Goal: Task Accomplishment & Management: Manage account settings

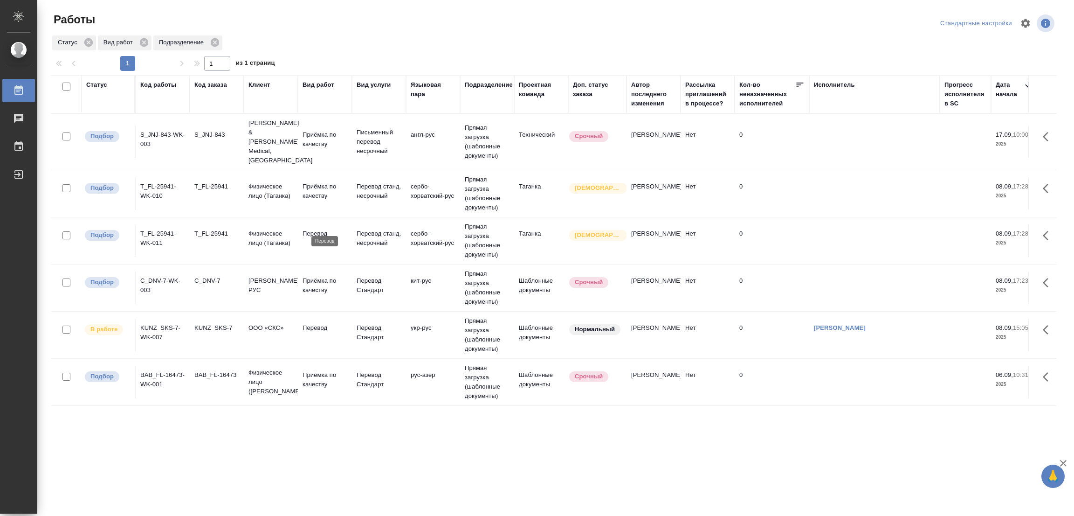
click at [319, 229] on p "Перевод" at bounding box center [325, 233] width 45 height 9
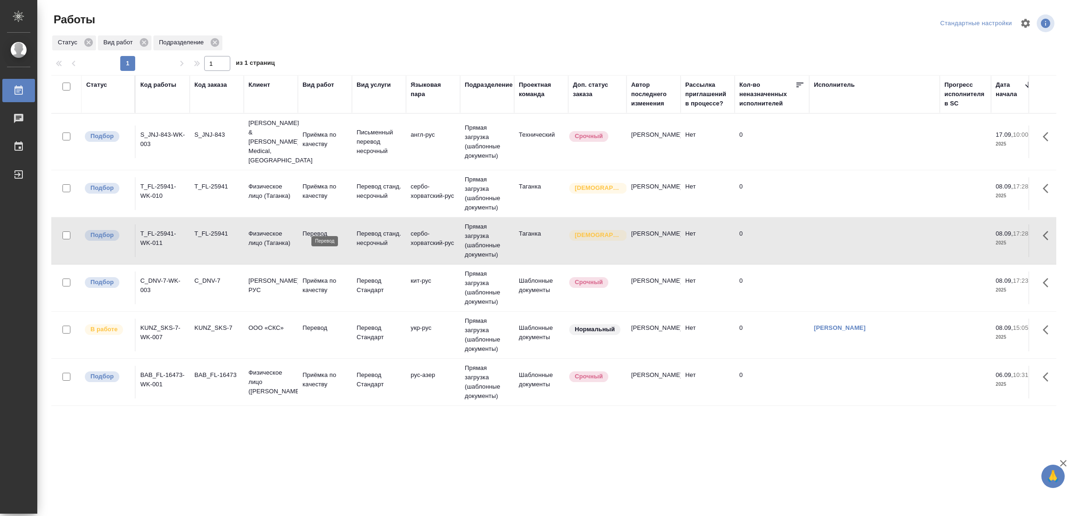
click at [319, 229] on p "Перевод" at bounding box center [325, 233] width 45 height 9
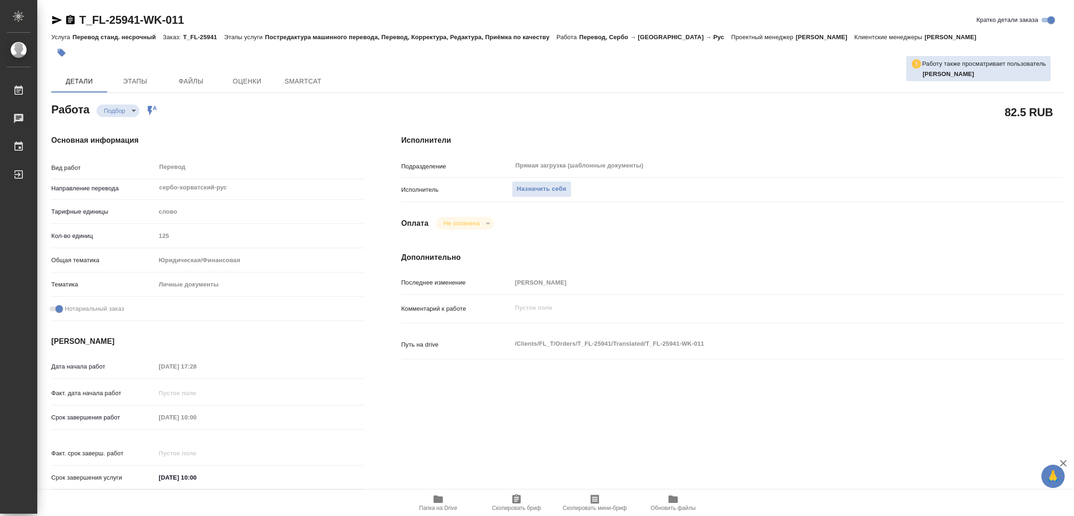
type textarea "x"
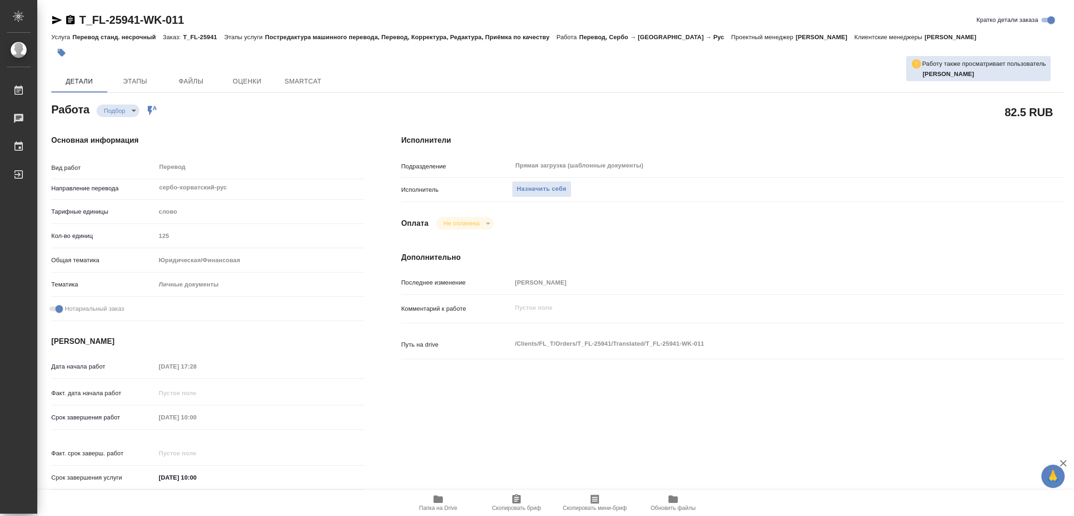
type textarea "x"
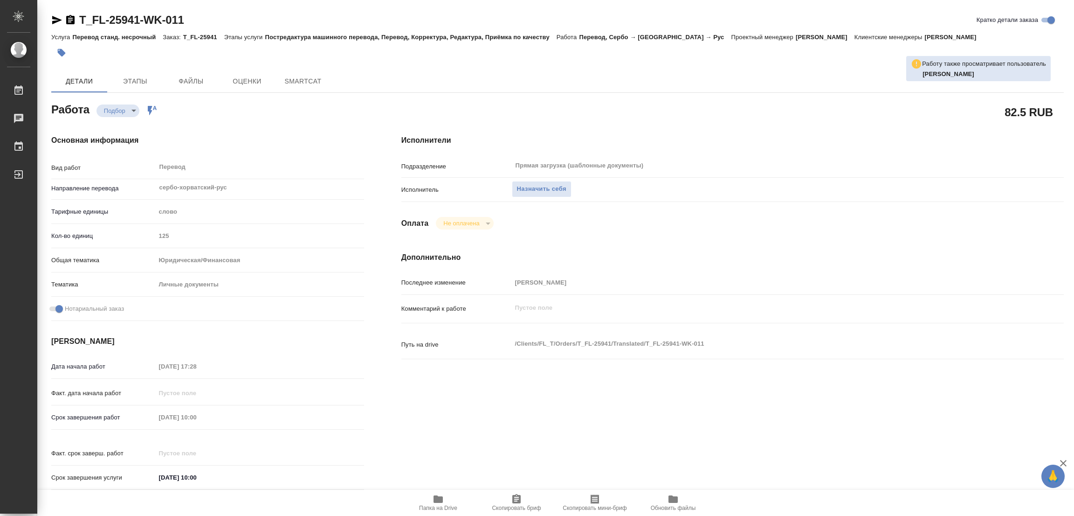
scroll to position [268, 0]
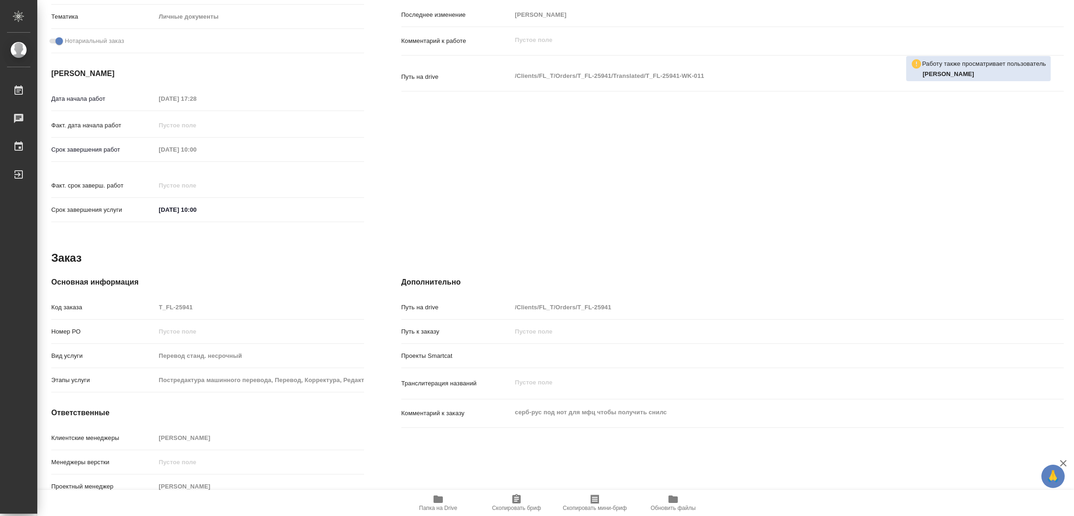
type textarea "x"
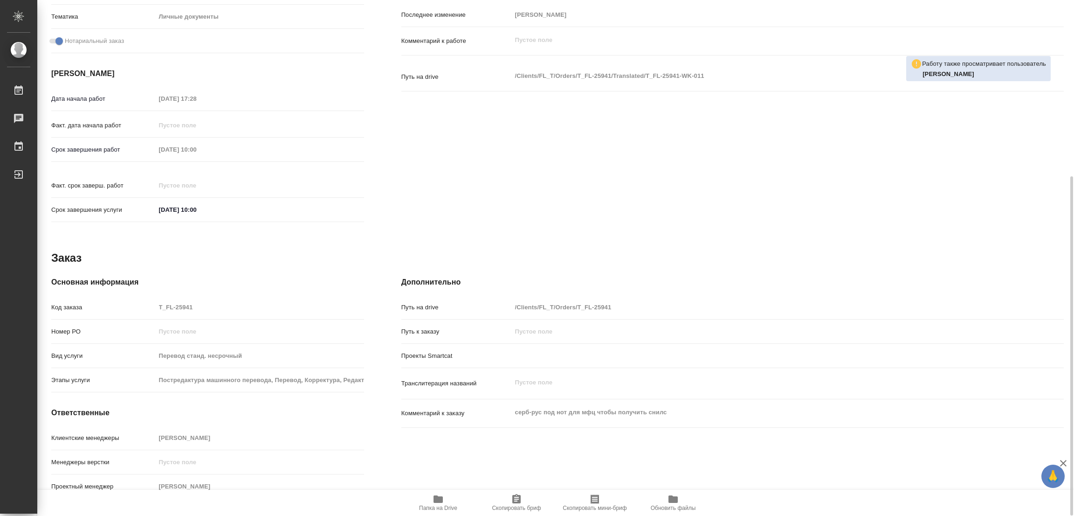
type textarea "x"
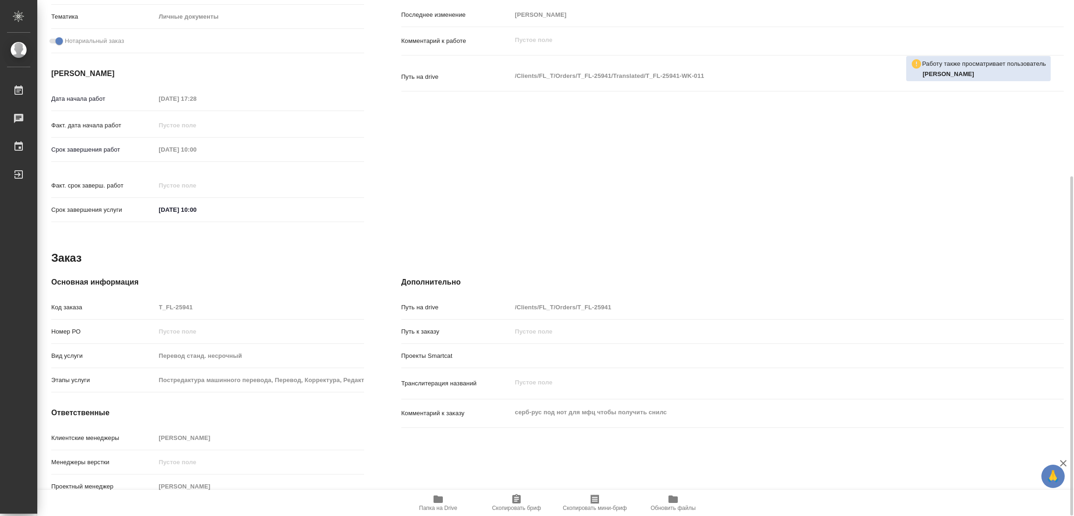
type textarea "x"
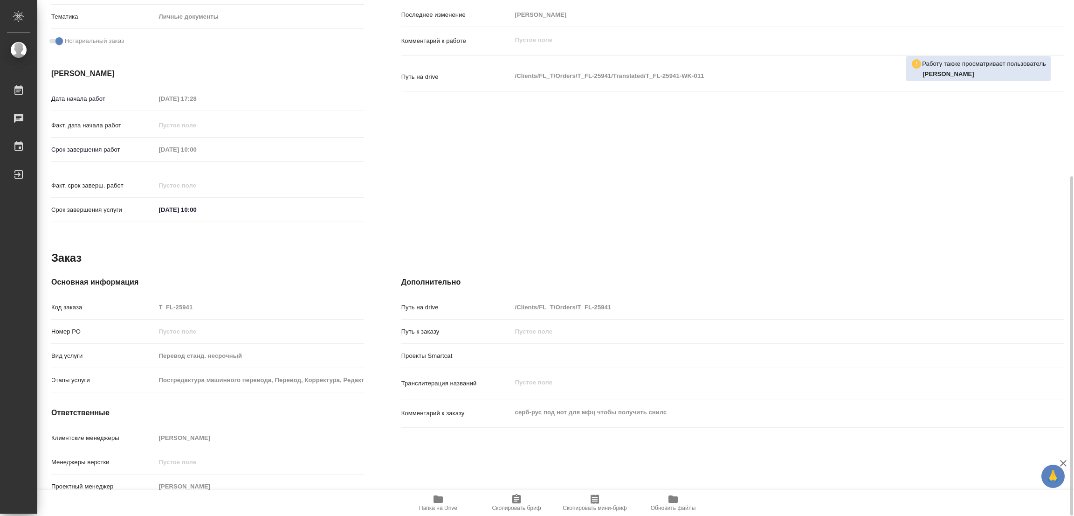
type textarea "x"
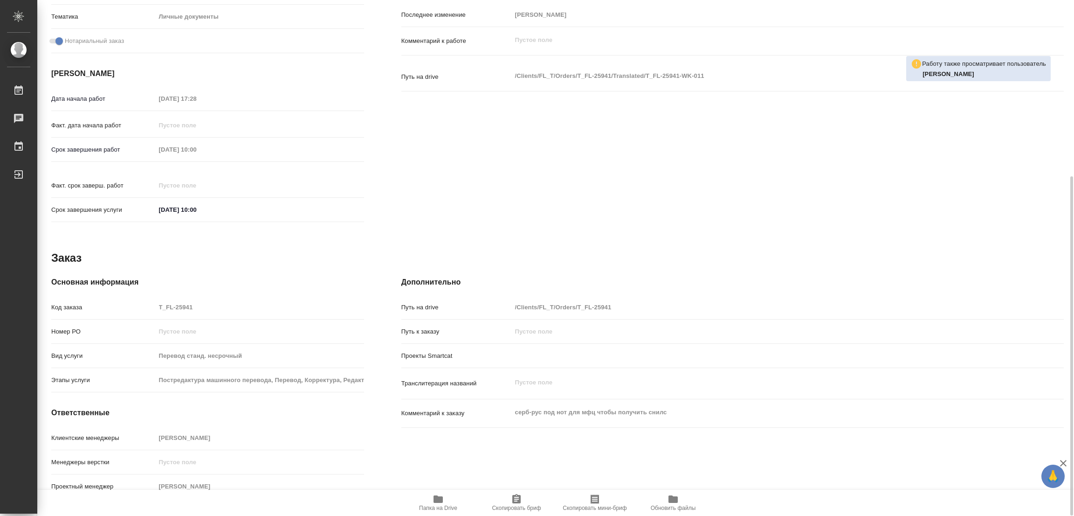
type textarea "x"
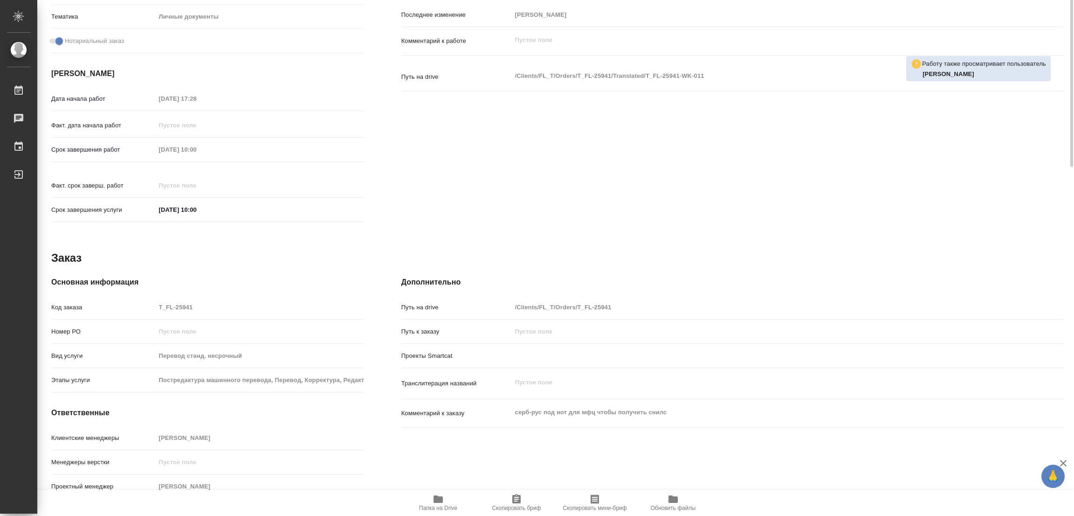
scroll to position [0, 0]
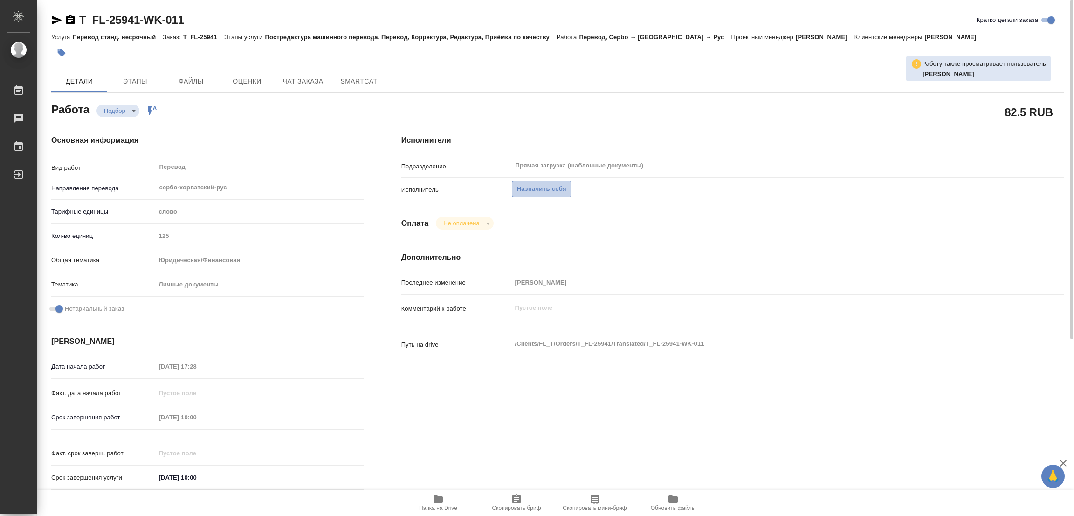
click at [536, 186] on span "Назначить себя" at bounding box center [541, 189] width 49 height 11
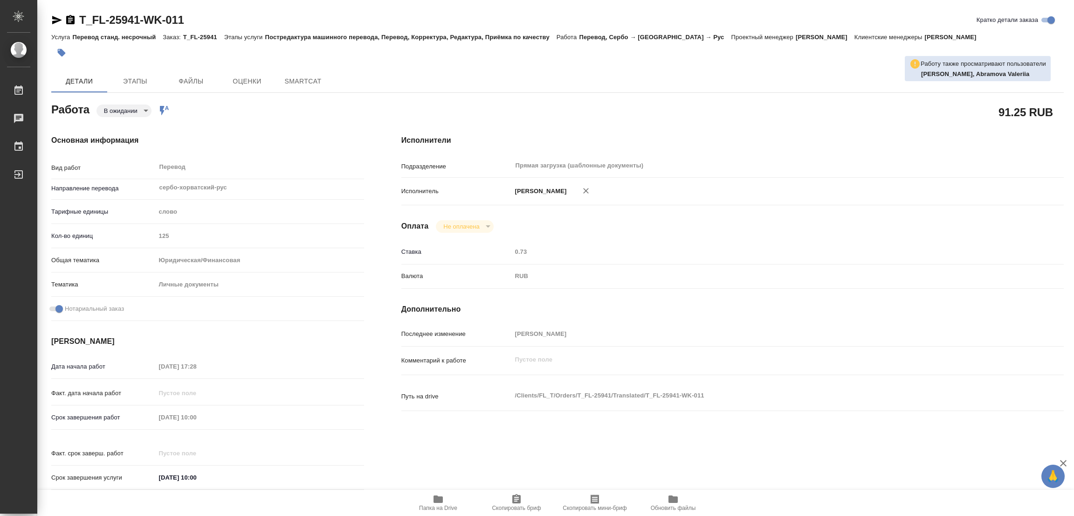
type textarea "x"
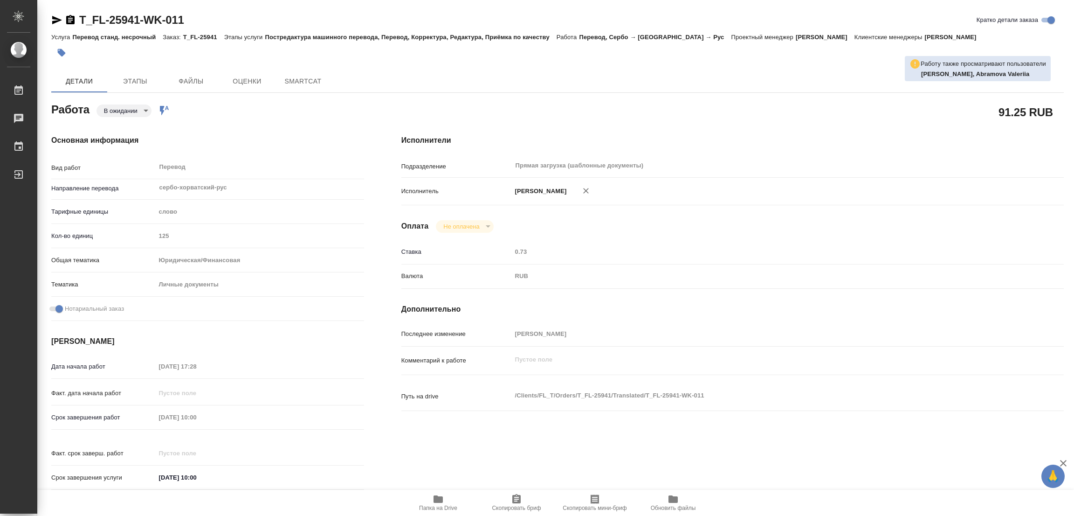
type textarea "x"
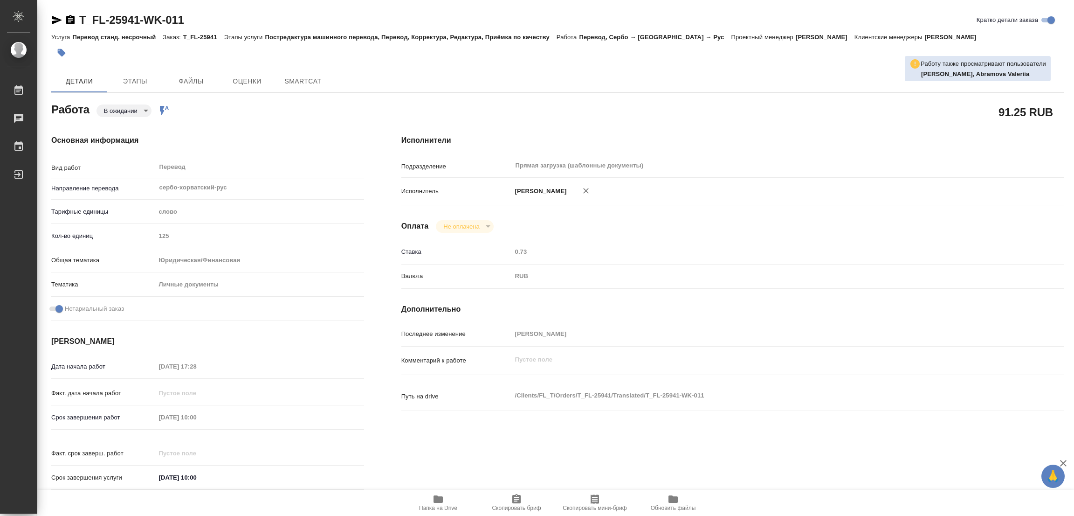
type textarea "x"
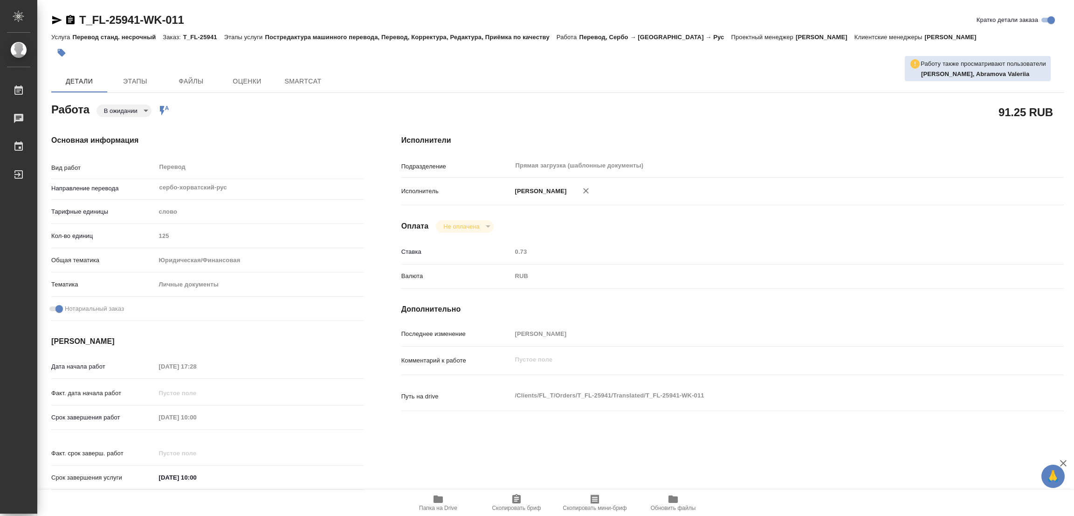
type textarea "x"
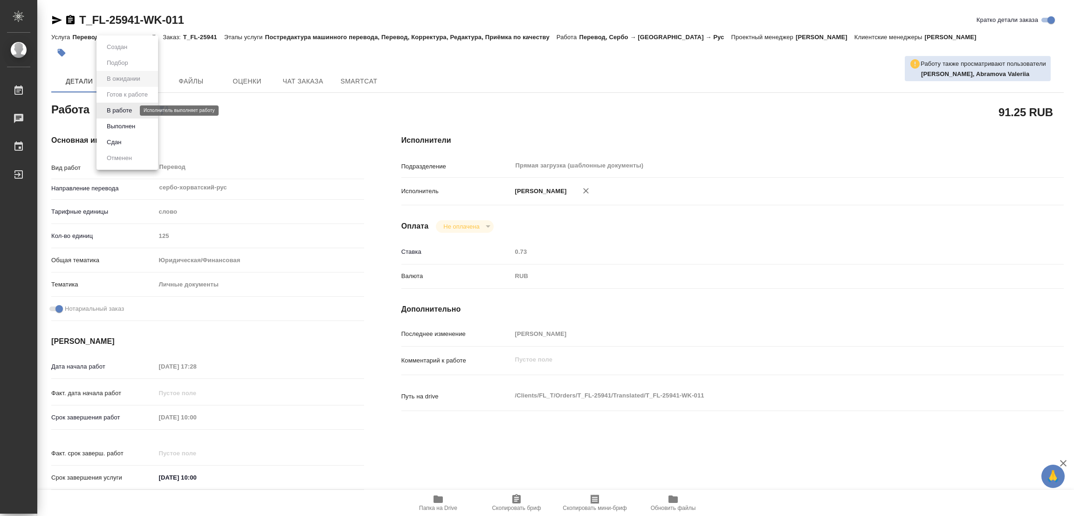
click at [121, 109] on body "🙏 .cls-1 fill:#fff; AWATERA Popova Galina Работы Чаты График Выйти T_FL-25941-W…" at bounding box center [537, 258] width 1074 height 516
type textarea "x"
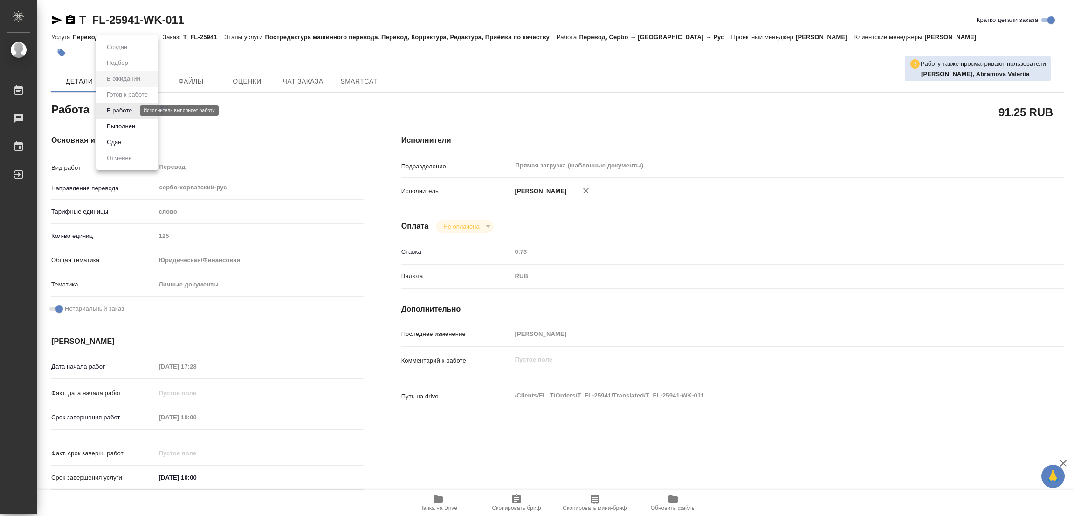
type textarea "x"
click at [121, 109] on button "В работе" at bounding box center [119, 110] width 31 height 10
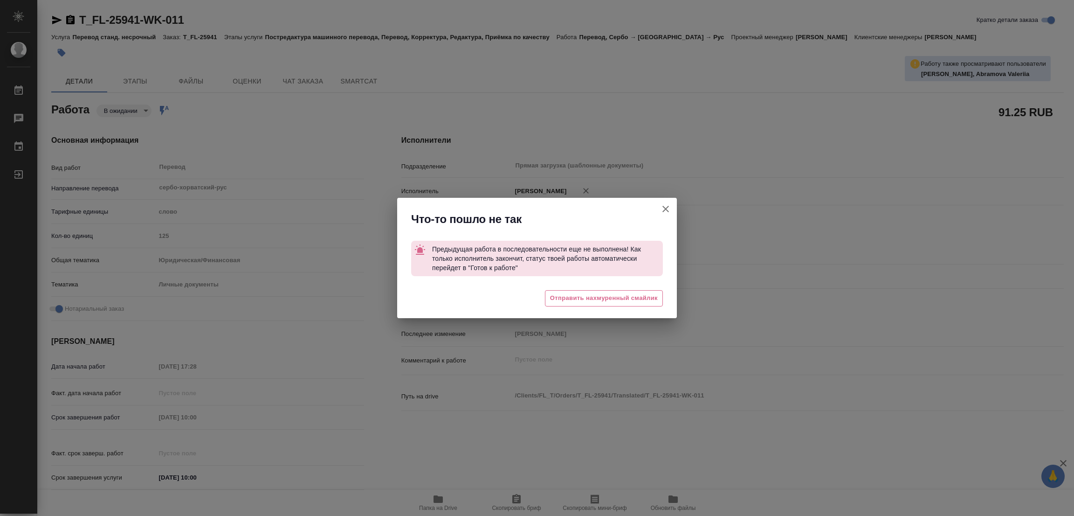
type textarea "x"
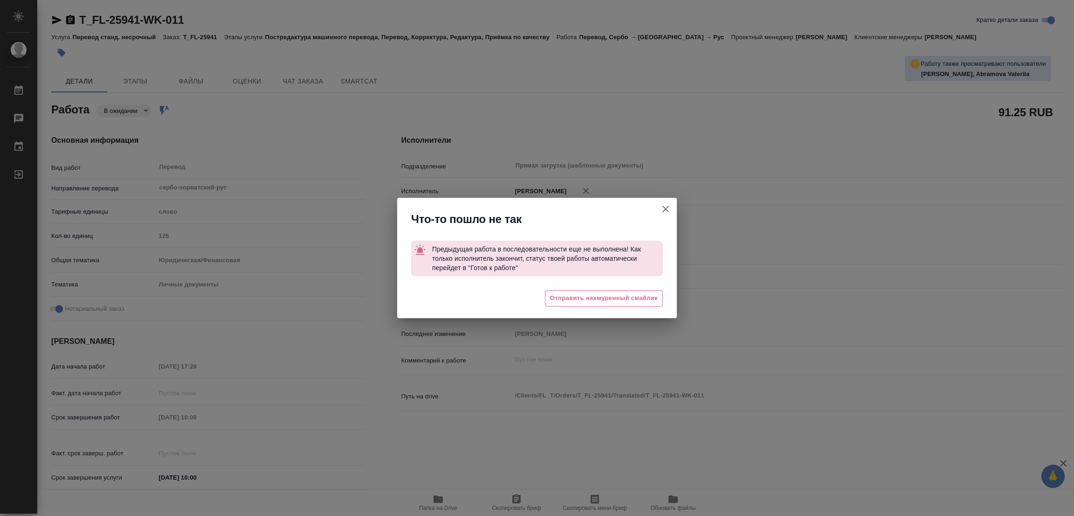
type textarea "x"
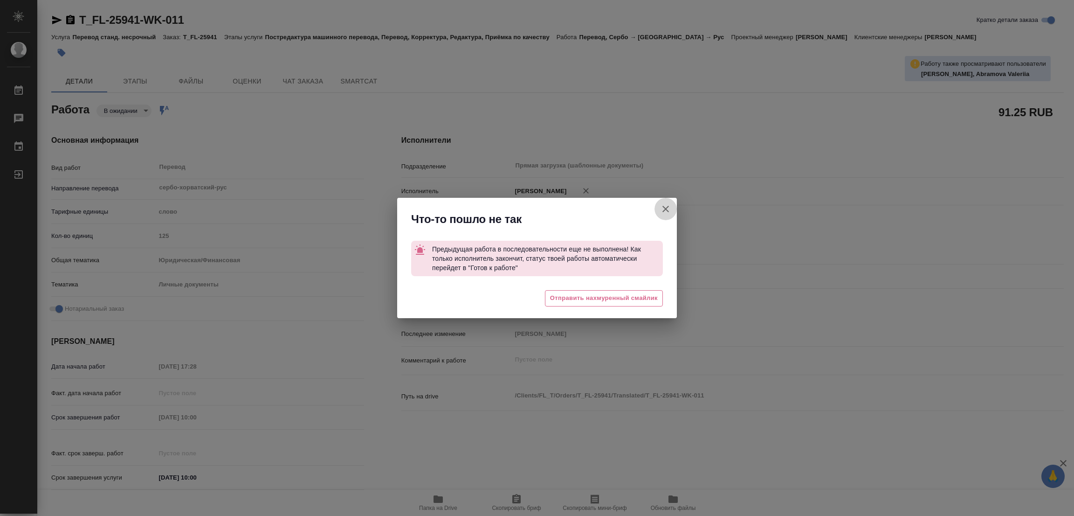
click at [659, 207] on button "Кратко детали заказа" at bounding box center [666, 209] width 22 height 22
type textarea "x"
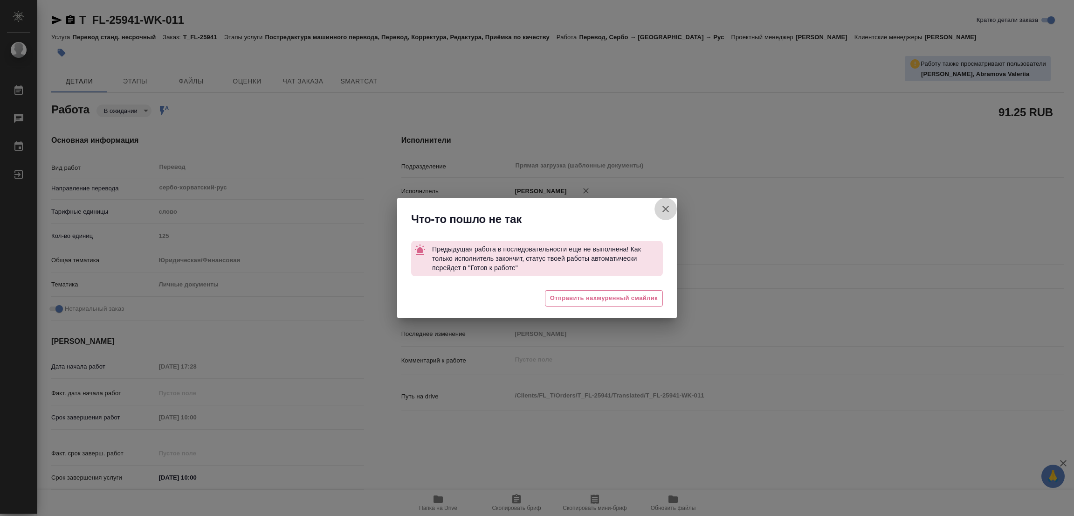
type textarea "x"
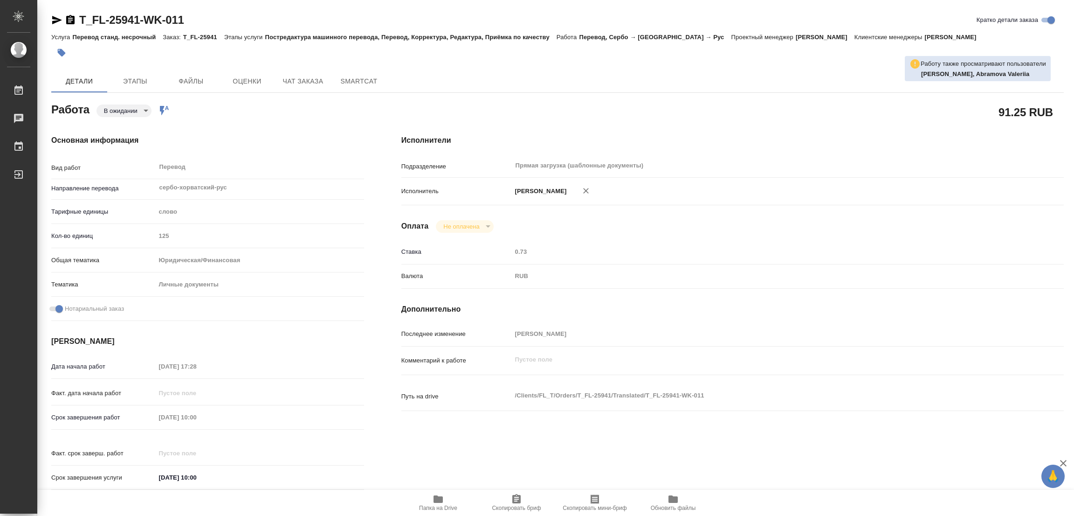
type textarea "x"
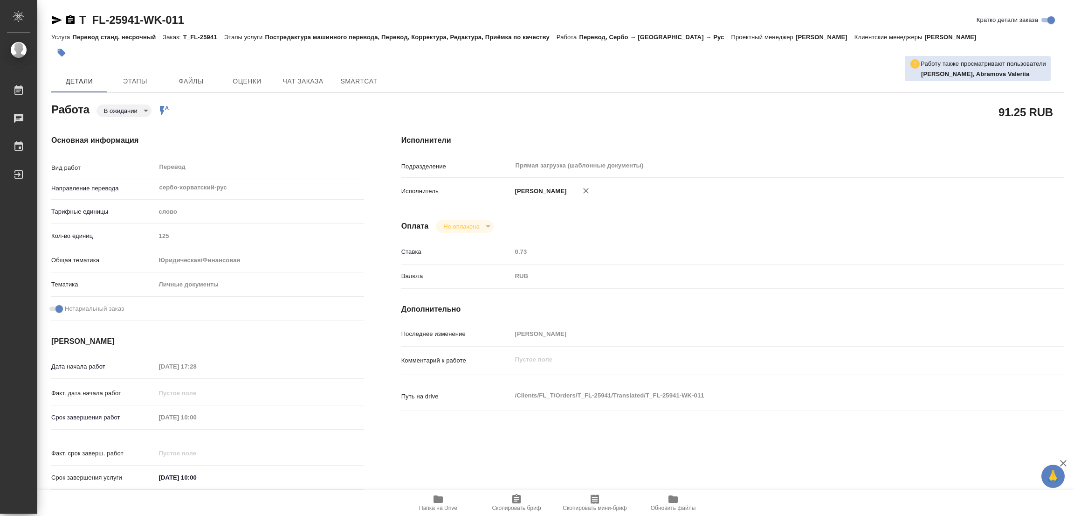
click at [434, 500] on icon "button" at bounding box center [438, 498] width 9 height 7
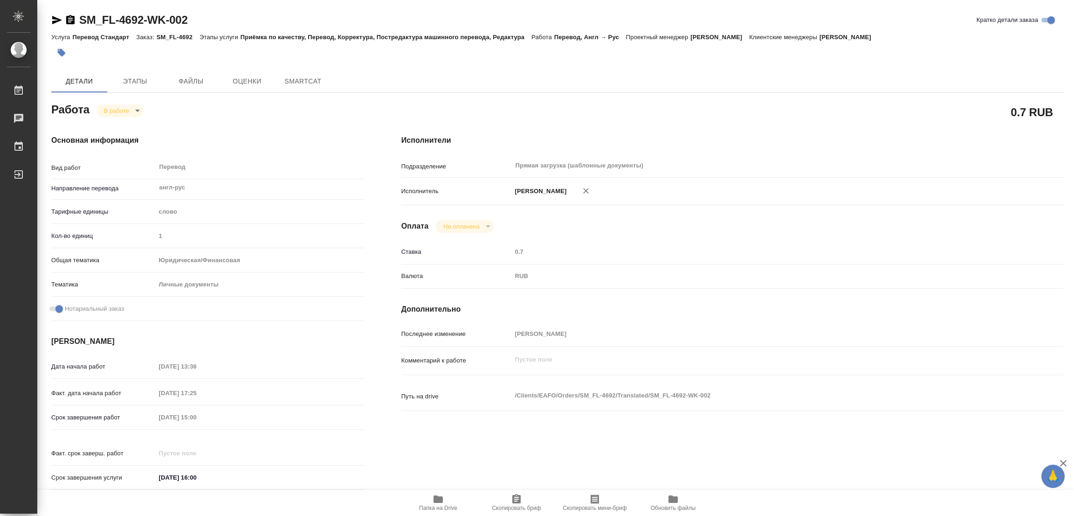
type textarea "x"
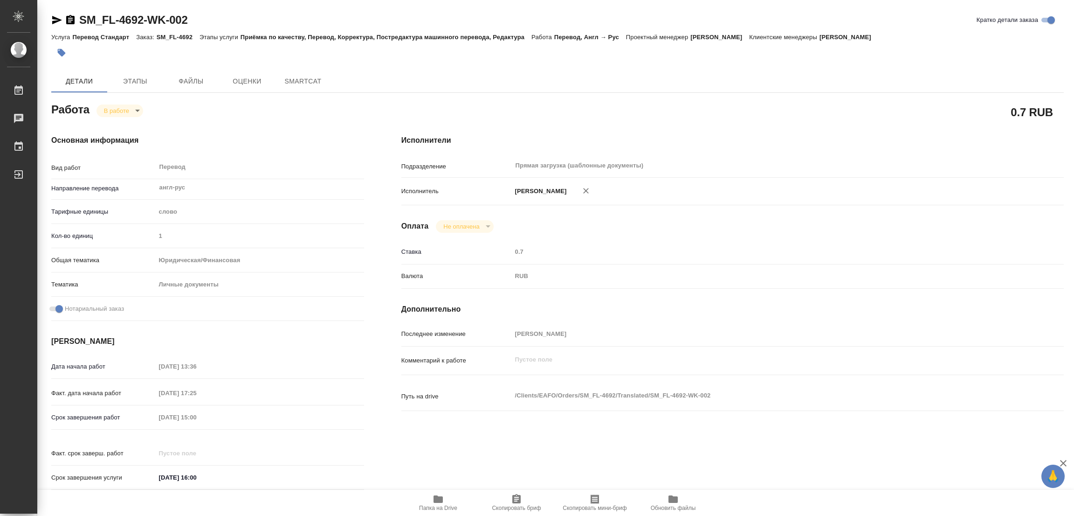
type textarea "x"
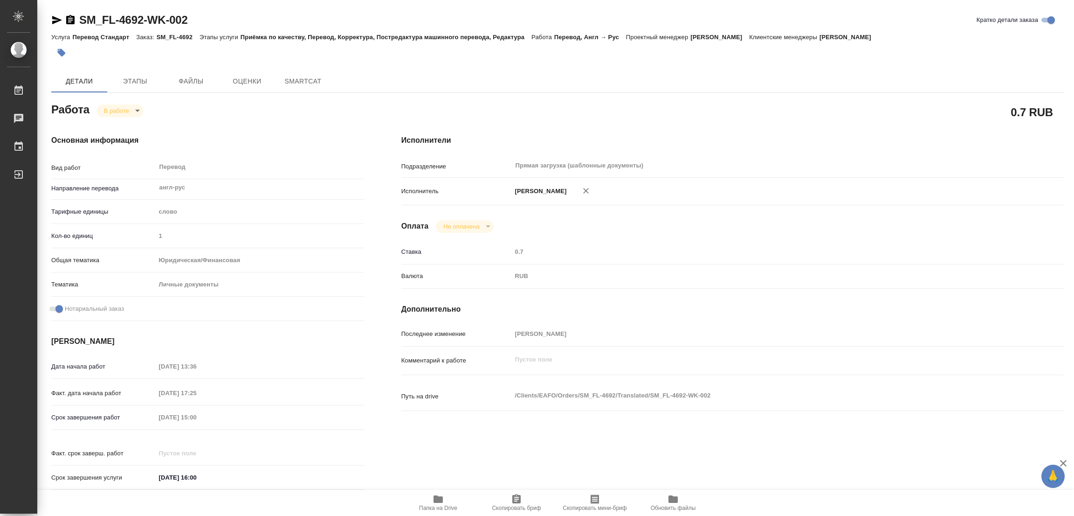
type textarea "x"
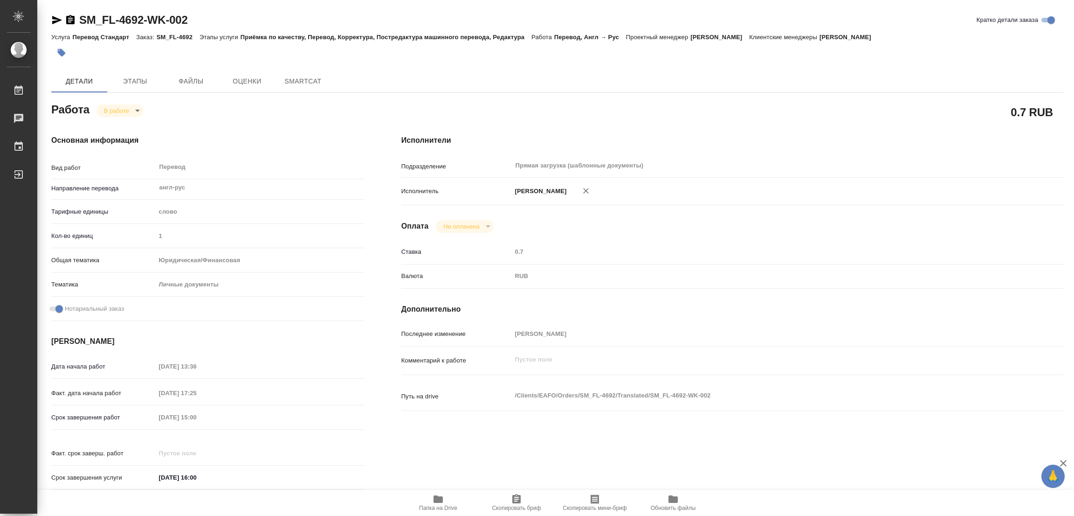
type textarea "x"
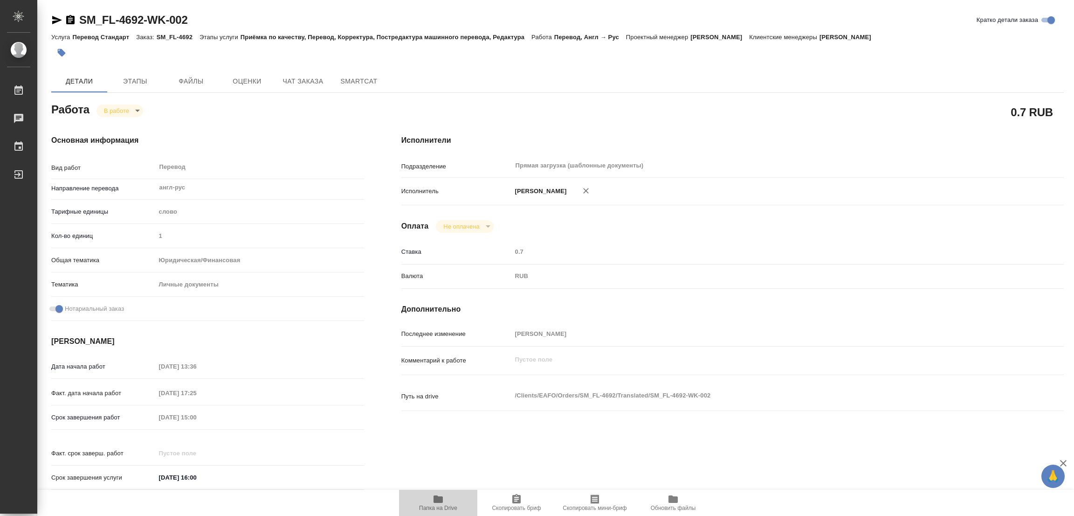
click at [430, 502] on span "Папка на Drive" at bounding box center [438, 502] width 67 height 18
type textarea "x"
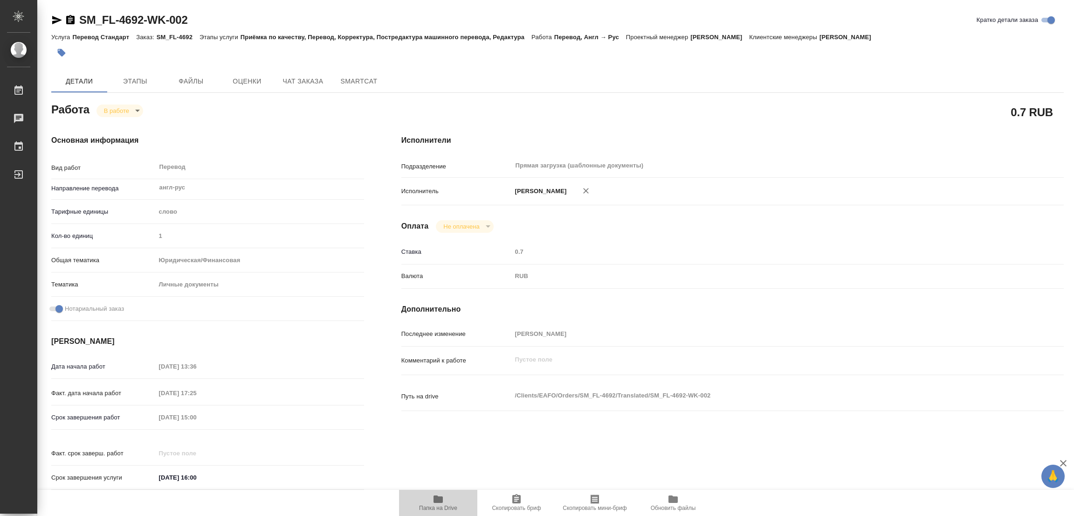
type textarea "x"
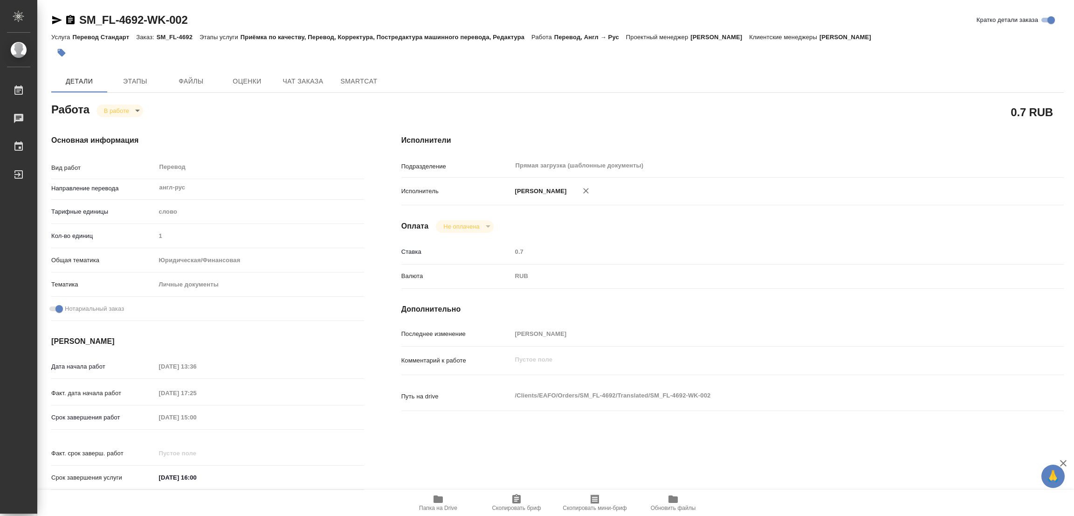
type textarea "x"
